Goal: Find specific page/section: Find specific page/section

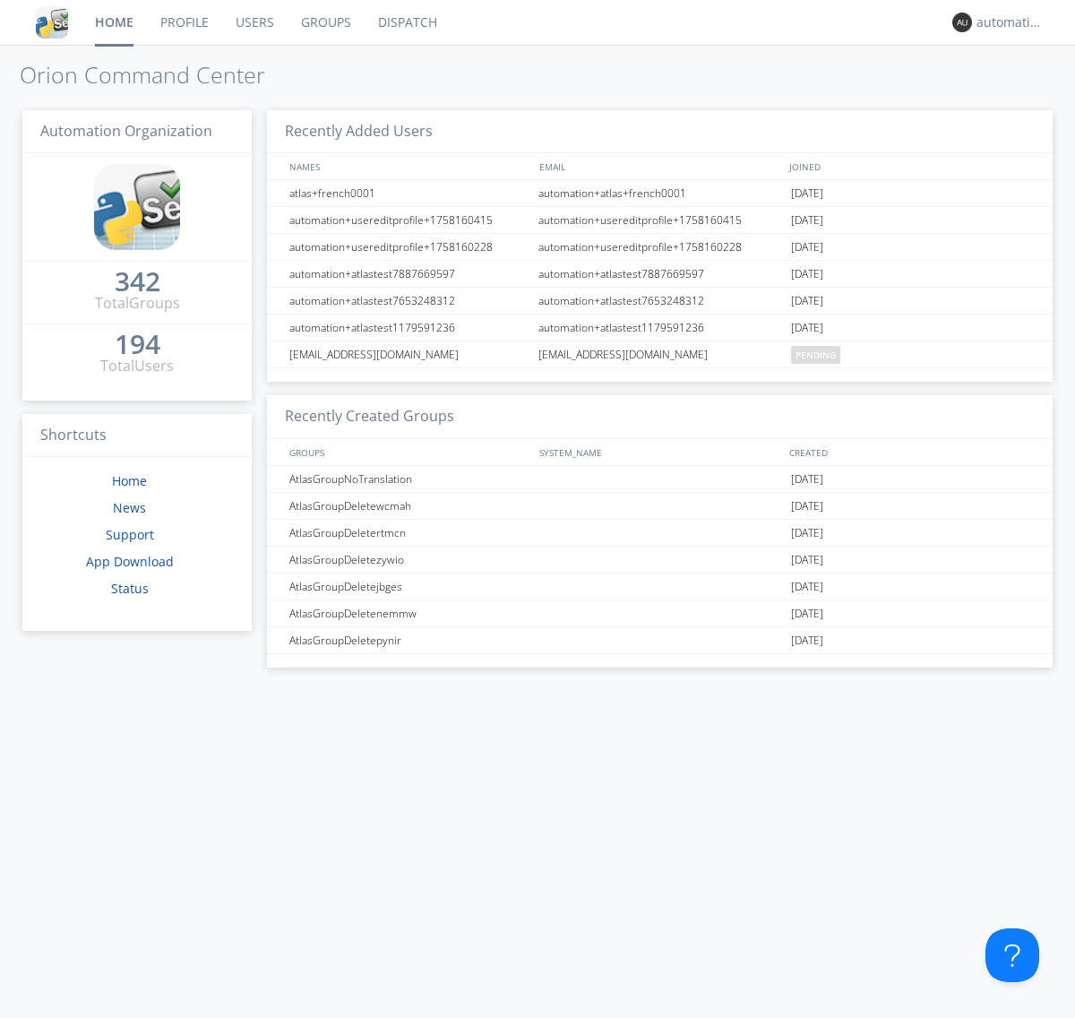
click at [406, 22] on link "Dispatch" at bounding box center [408, 22] width 86 height 45
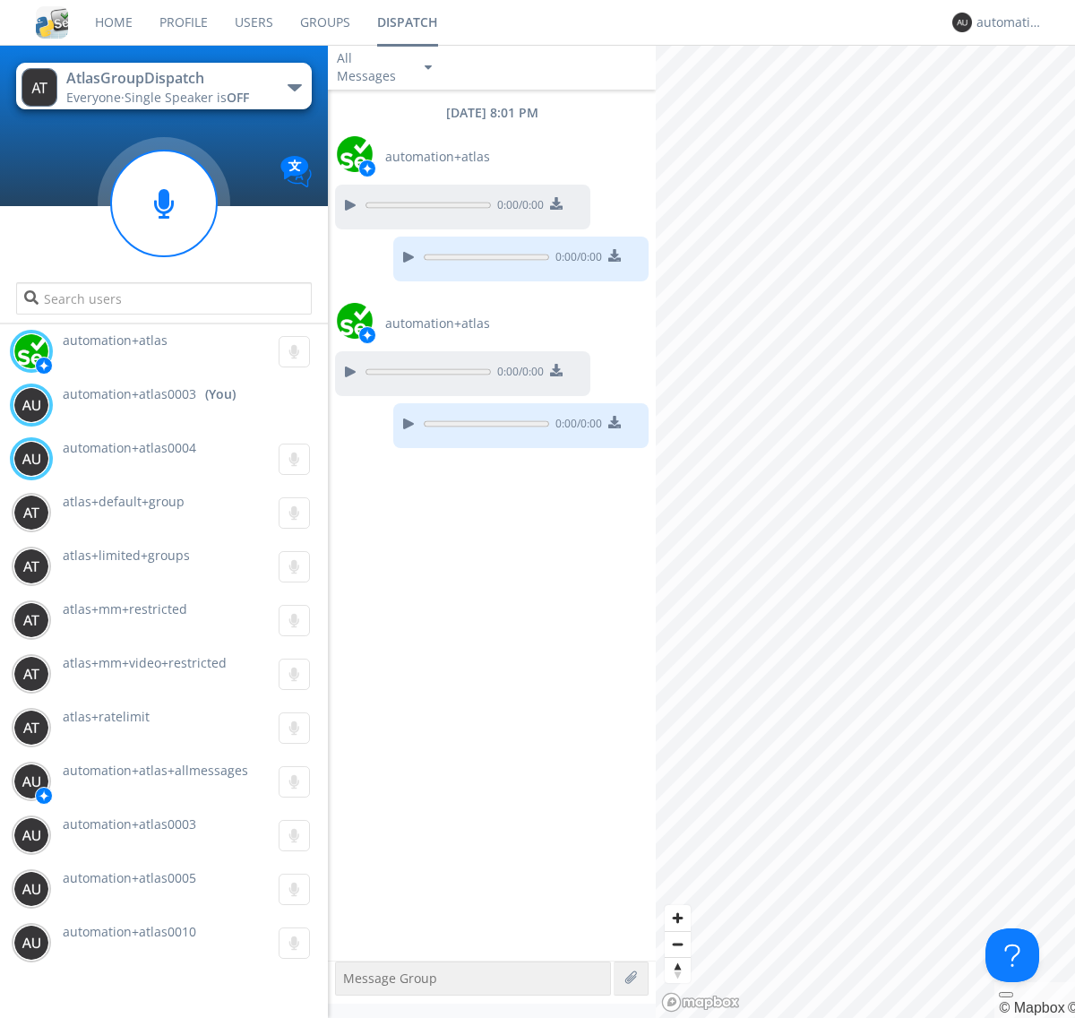
click at [294, 87] on div "button" at bounding box center [295, 87] width 14 height 7
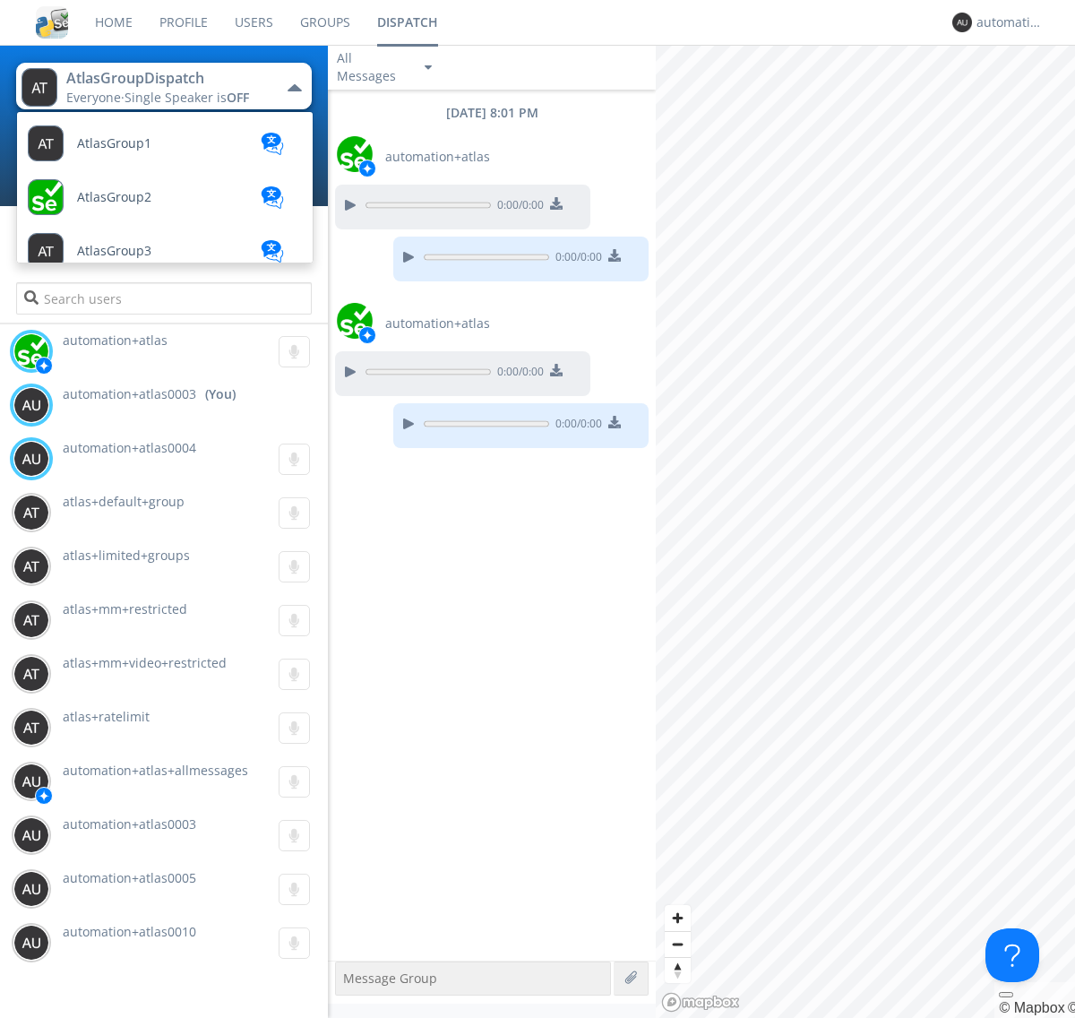
click at [139, 944] on span "AtlasGroupDispatch2" at bounding box center [140, 950] width 127 height 13
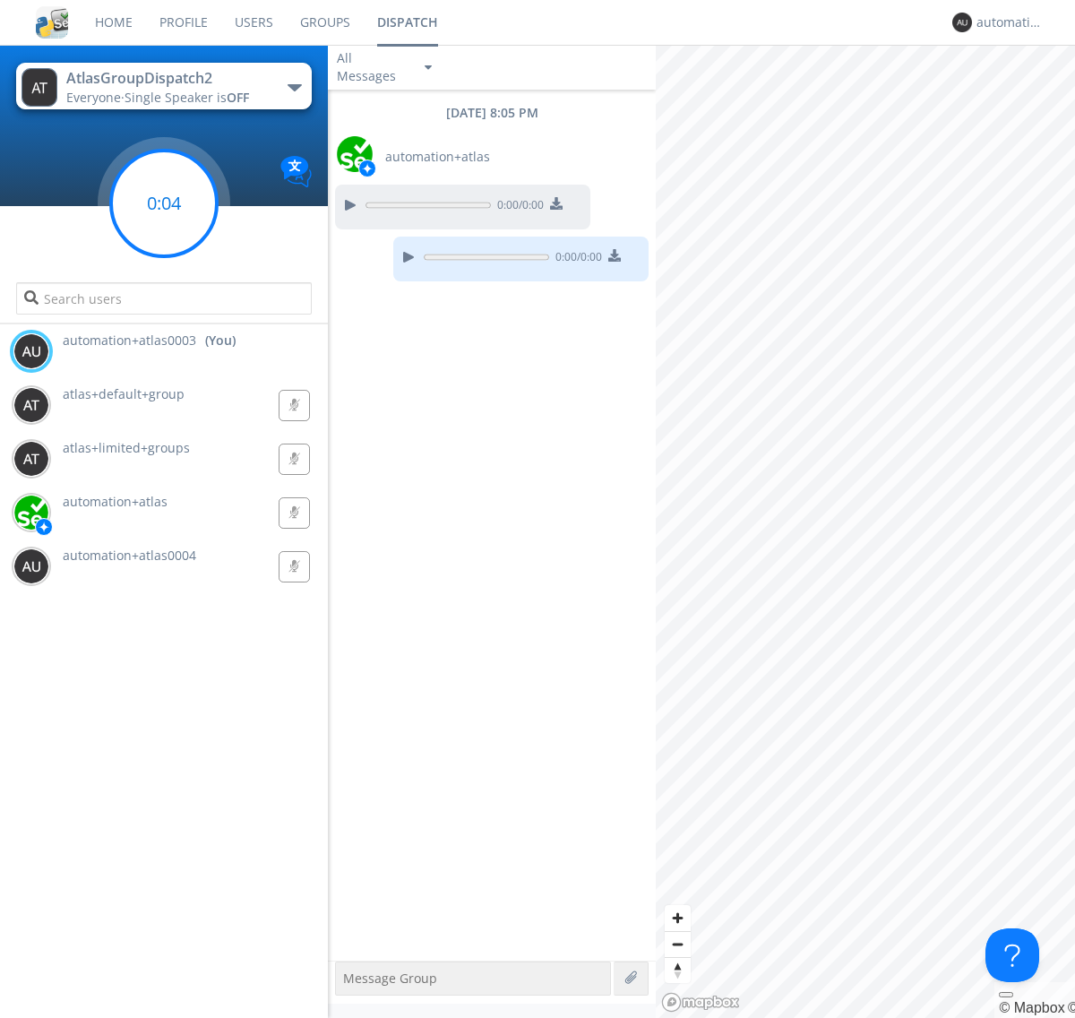
click at [164, 203] on g at bounding box center [164, 204] width 106 height 106
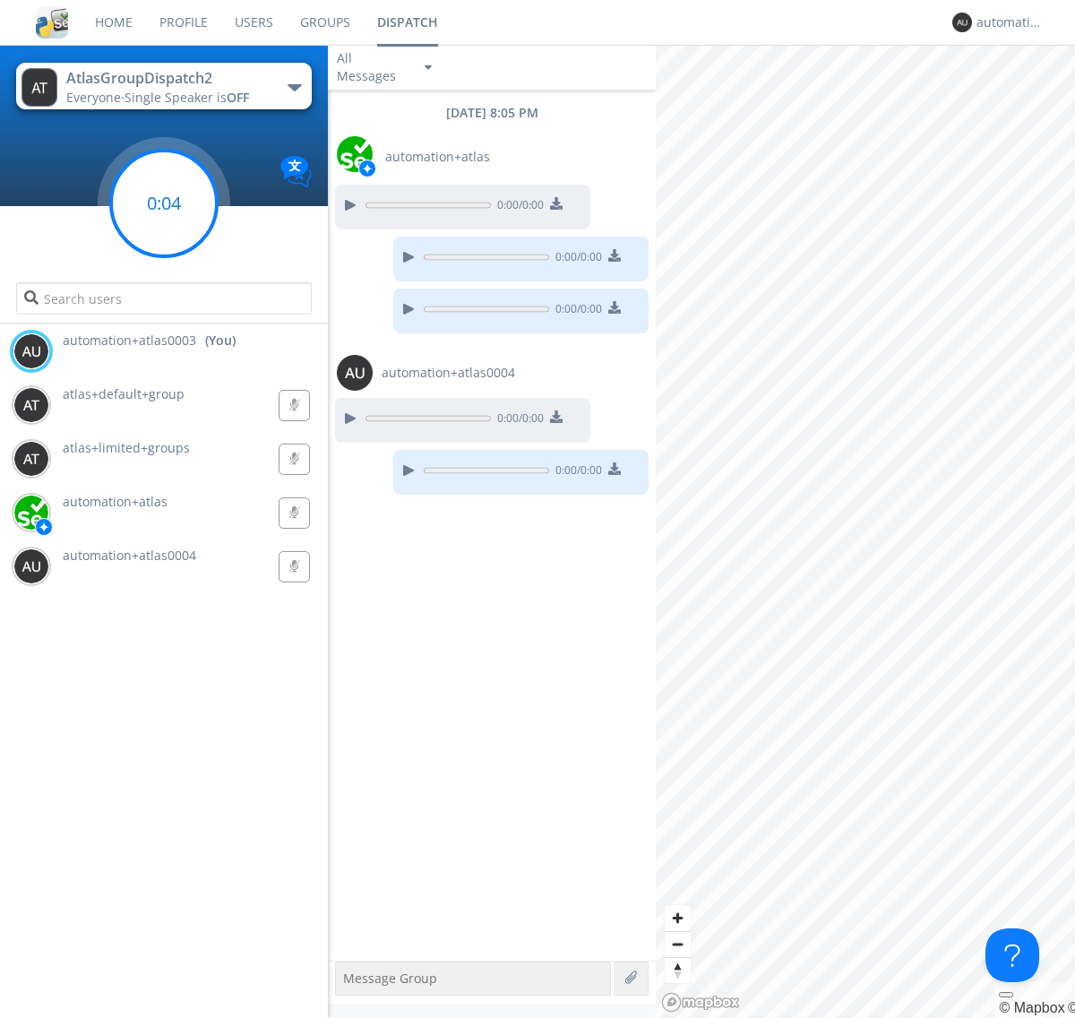
click at [164, 203] on g at bounding box center [164, 204] width 106 height 106
click at [1005, 22] on div "automation+atlas0003" at bounding box center [1010, 22] width 67 height 18
